Goal: Transaction & Acquisition: Subscribe to service/newsletter

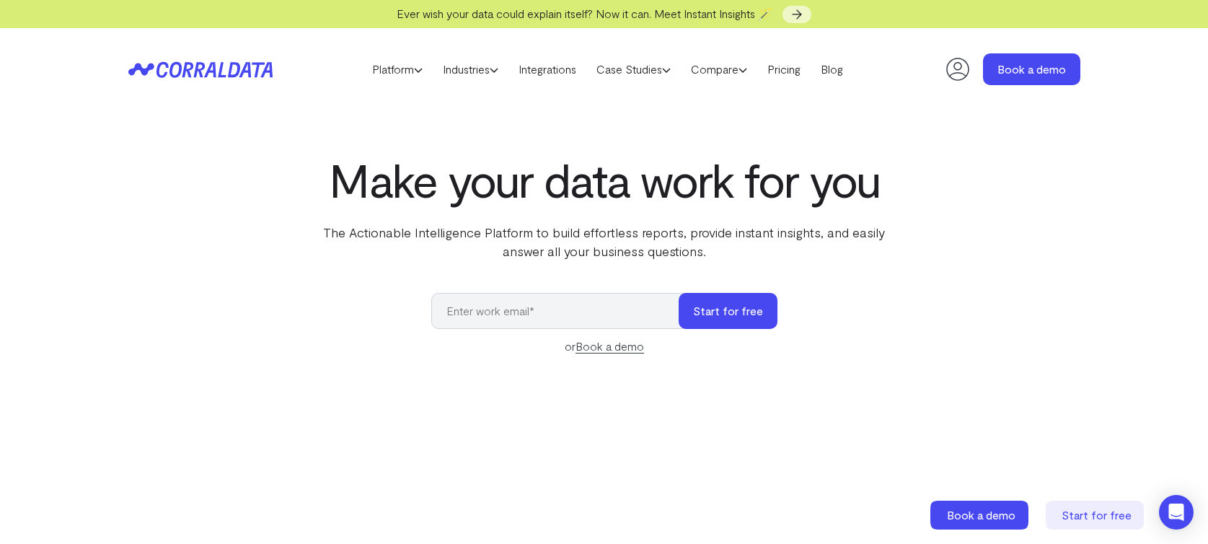
scroll to position [18, 0]
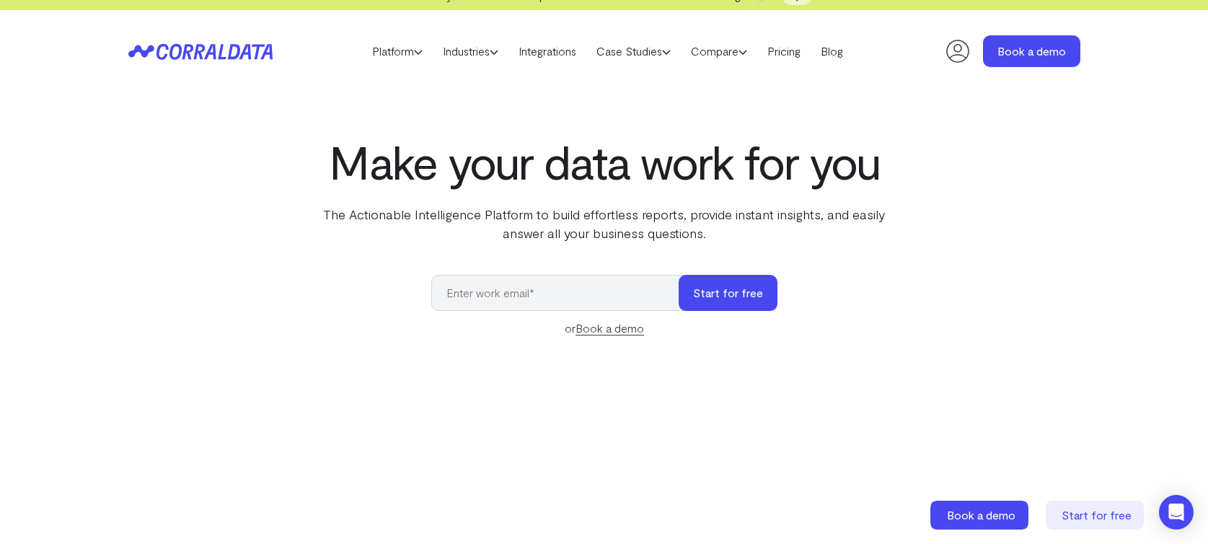
click at [571, 293] on input "email" at bounding box center [562, 293] width 262 height 36
click at [629, 289] on input "2testtesttest" at bounding box center [562, 293] width 262 height 36
click at [608, 295] on input "2testtesttest@" at bounding box center [562, 293] width 262 height 36
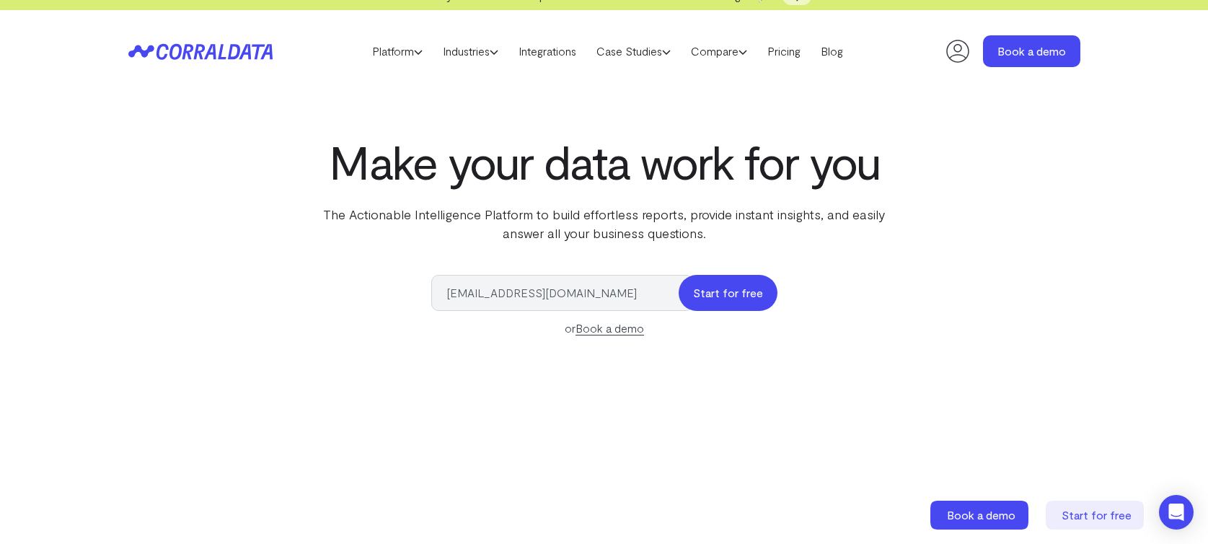
type input "[EMAIL_ADDRESS][DOMAIN_NAME]"
click at [709, 281] on button "Start for free" at bounding box center [728, 293] width 99 height 36
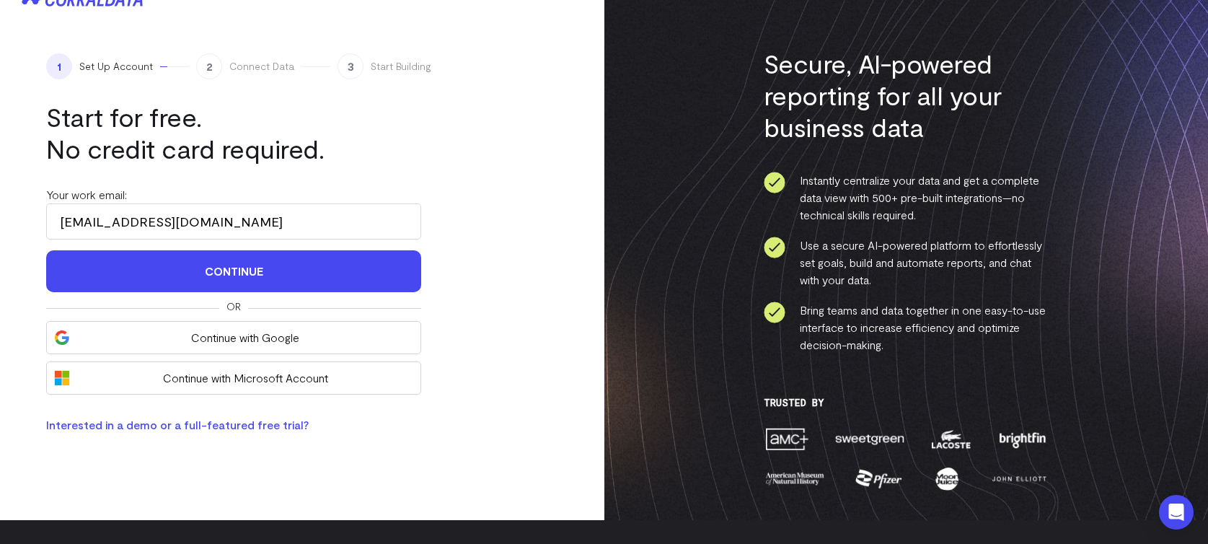
scroll to position [22, 0]
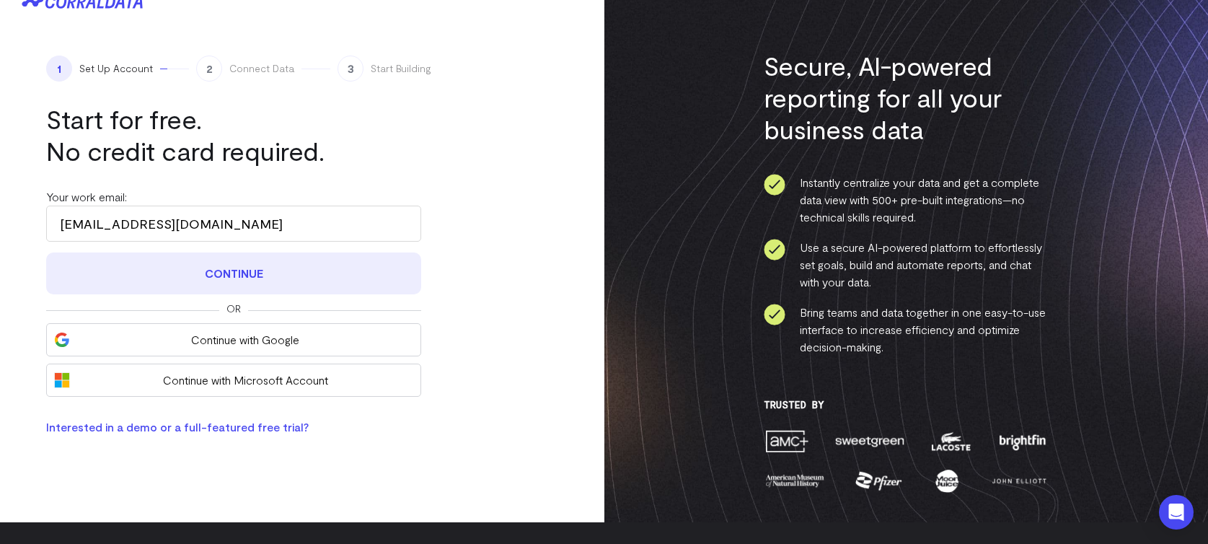
click at [388, 286] on button "Continue" at bounding box center [233, 274] width 375 height 42
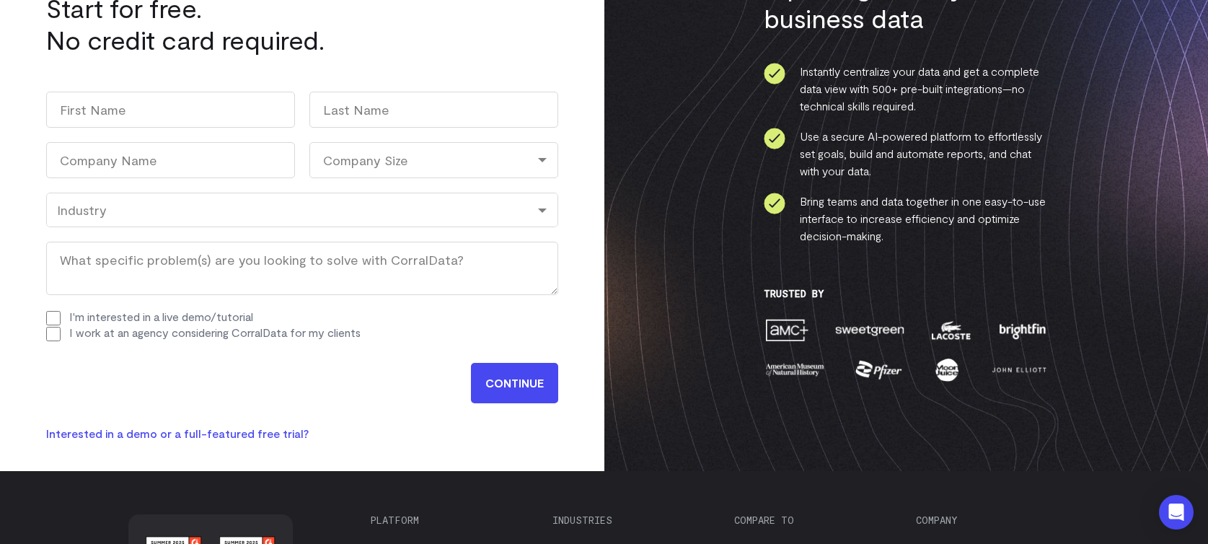
scroll to position [134, 0]
